Goal: Information Seeking & Learning: Learn about a topic

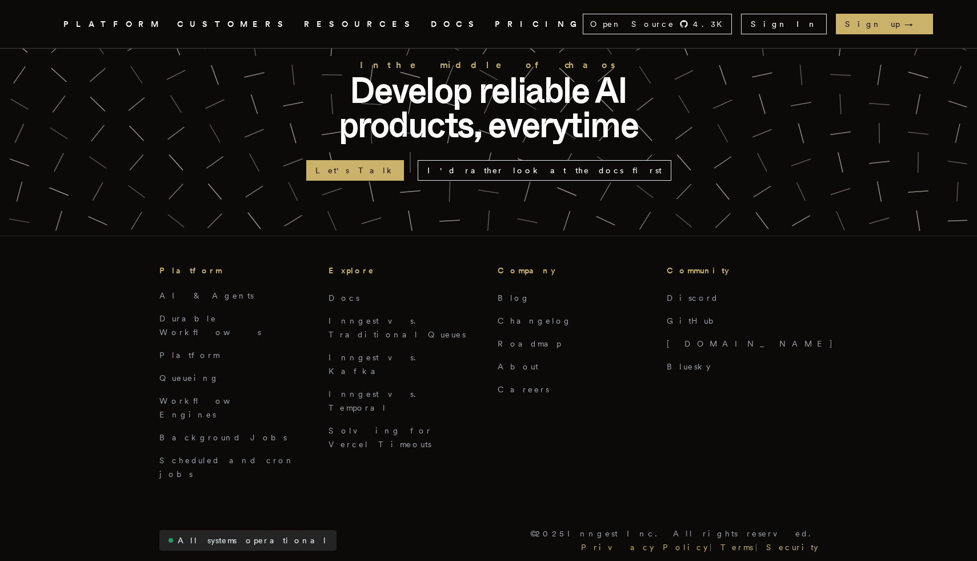
scroll to position [1685, 0]
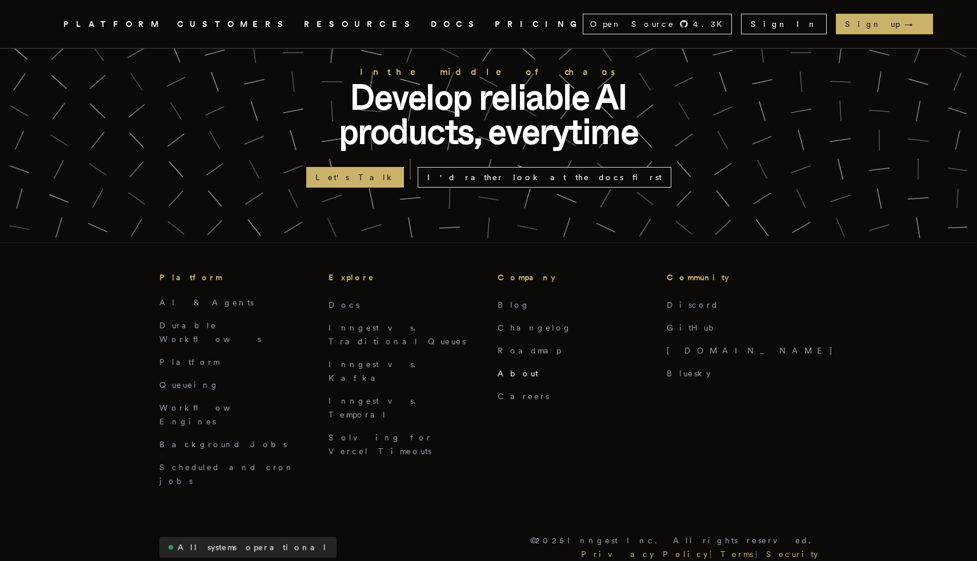
click at [512, 369] on link "About" at bounding box center [518, 373] width 41 height 9
click at [522, 346] on link "Roadmap" at bounding box center [529, 350] width 63 height 9
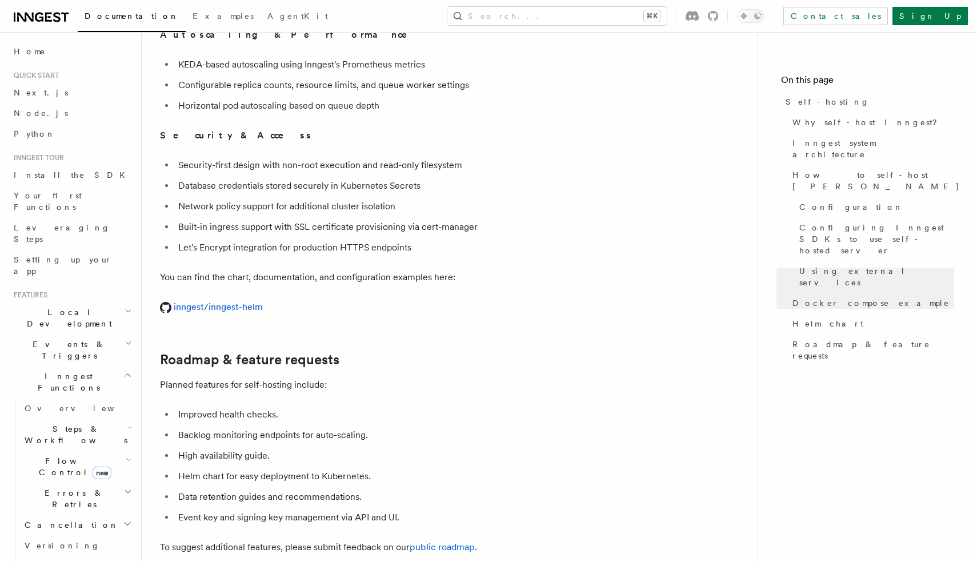
scroll to position [4139, 0]
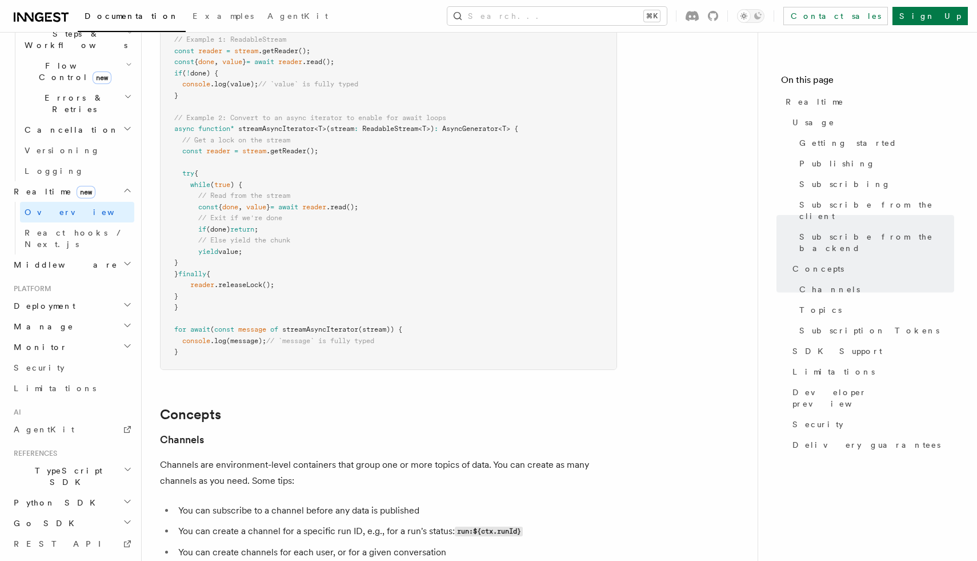
scroll to position [2580, 0]
click at [53, 533] on link "REST API" at bounding box center [71, 543] width 125 height 21
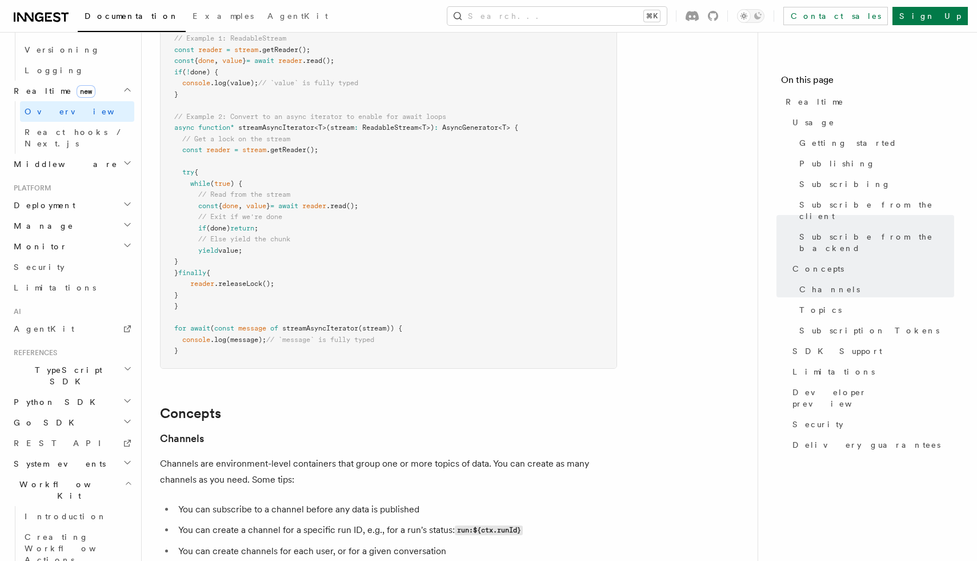
scroll to position [498, 0]
click at [68, 451] on h2 "System events" at bounding box center [71, 461] width 125 height 21
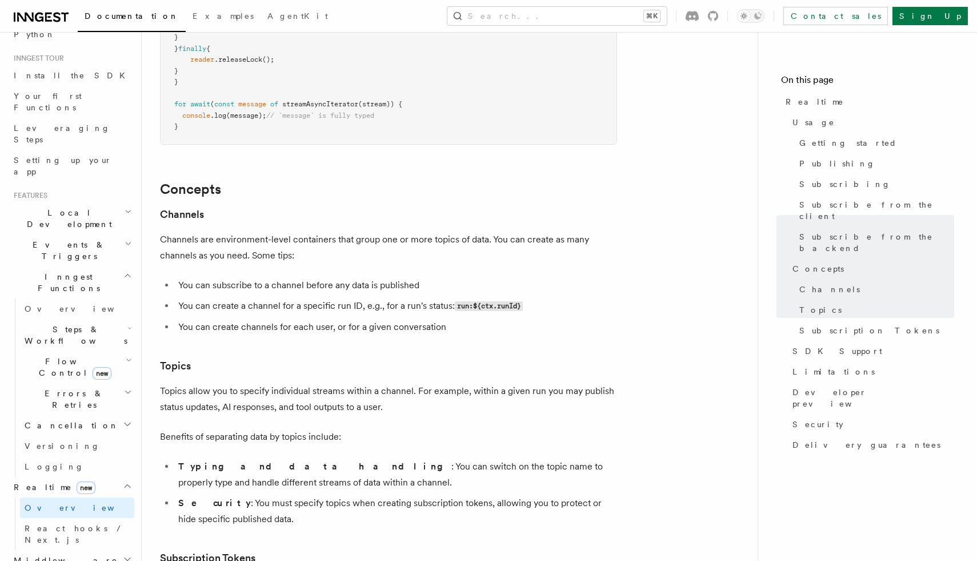
scroll to position [0, 0]
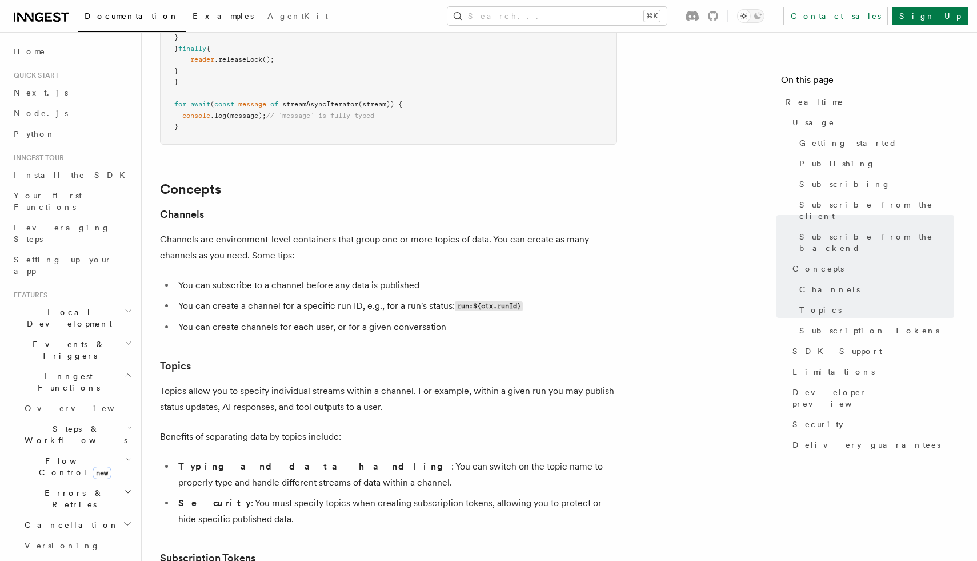
click at [193, 15] on span "Examples" at bounding box center [223, 15] width 61 height 9
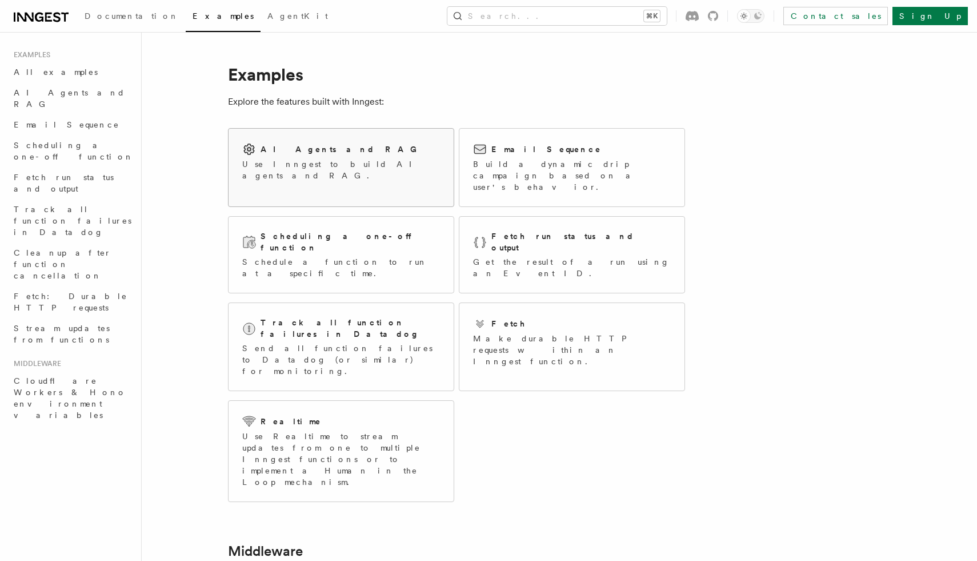
click at [338, 165] on p "Use Inngest to build AI agents and RAG." at bounding box center [341, 169] width 198 height 23
click at [267, 18] on span "AgentKit" at bounding box center [297, 15] width 61 height 9
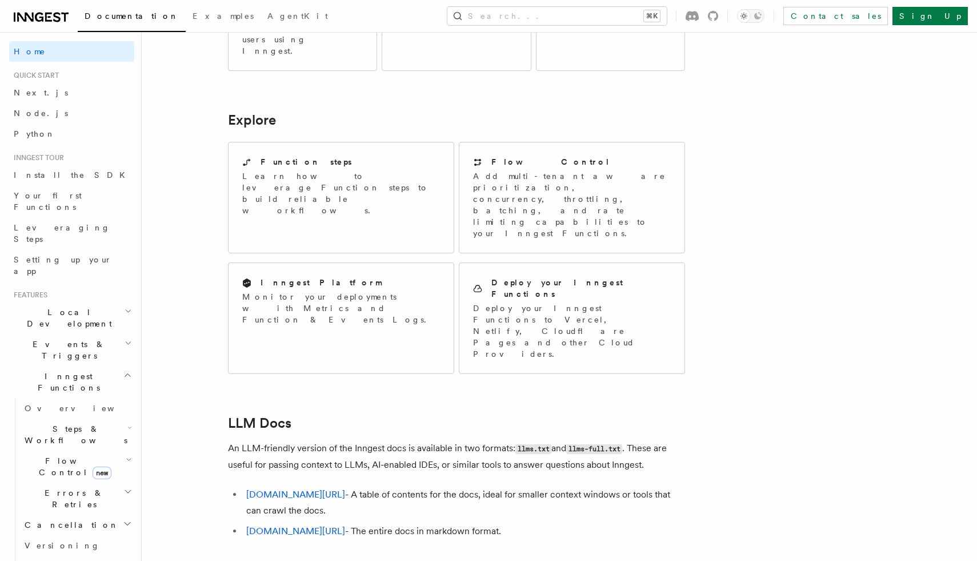
scroll to position [855, 0]
